Goal: Find specific page/section: Find specific page/section

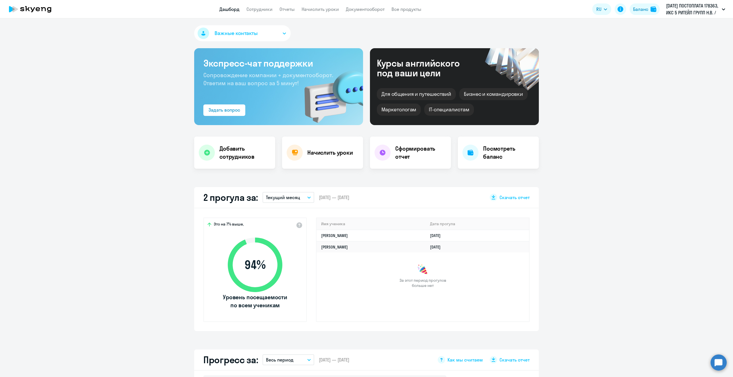
select select "30"
click at [466, 159] on div at bounding box center [470, 153] width 16 height 16
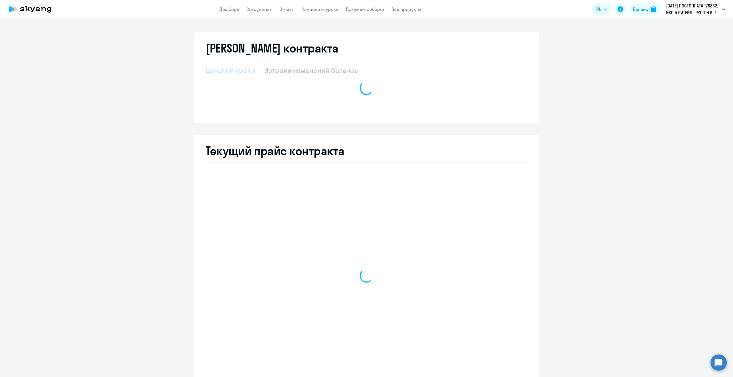
select select "english_adult_not_native_speaker"
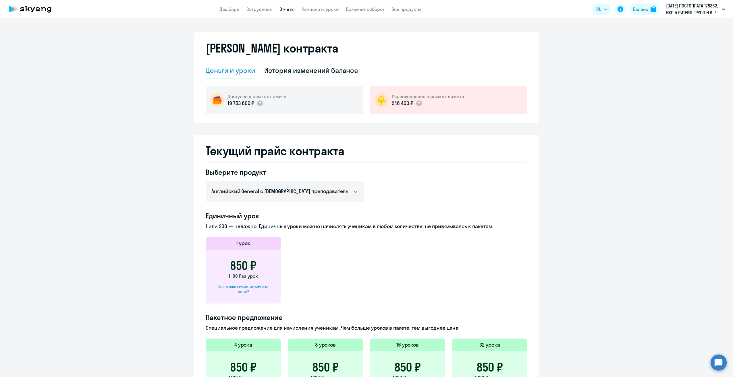
click at [289, 10] on link "Отчеты" at bounding box center [286, 9] width 15 height 6
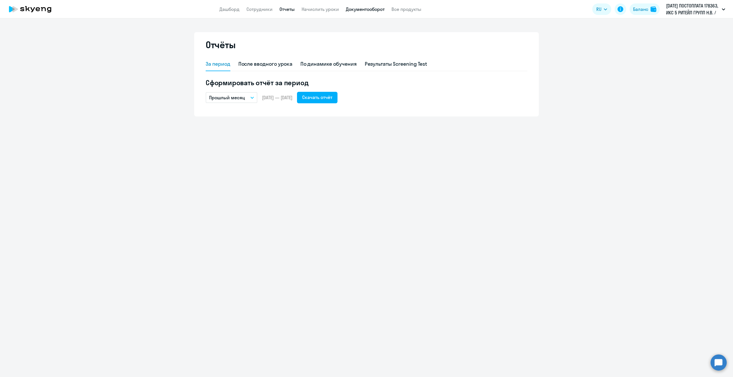
click at [349, 10] on link "Документооборот" at bounding box center [365, 9] width 39 height 6
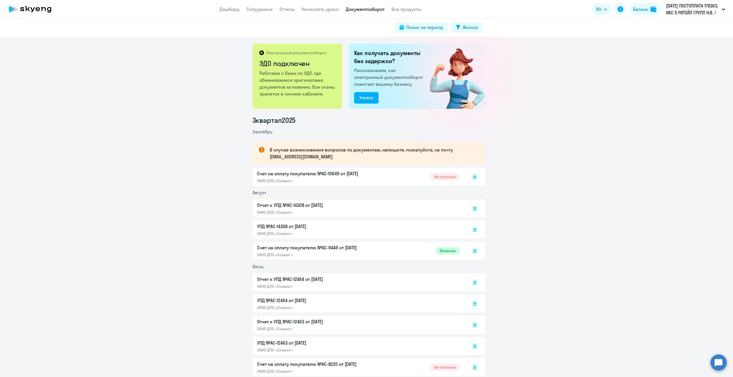
click at [279, 174] on p "Счет на оплату покупателю №AC-10649 от [DATE]" at bounding box center [317, 173] width 121 height 7
